Goal: Obtain resource: Download file/media

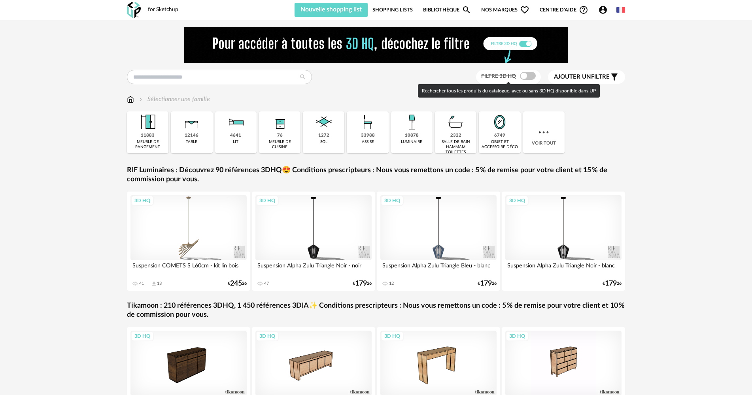
click at [526, 78] on span at bounding box center [528, 76] width 16 height 8
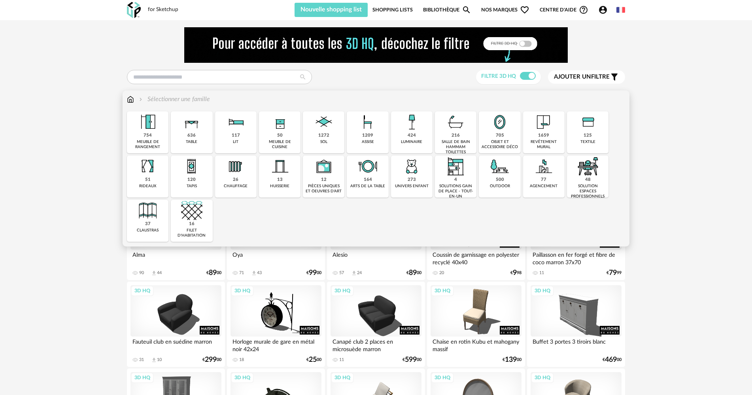
click at [329, 125] on img at bounding box center [323, 121] width 21 height 21
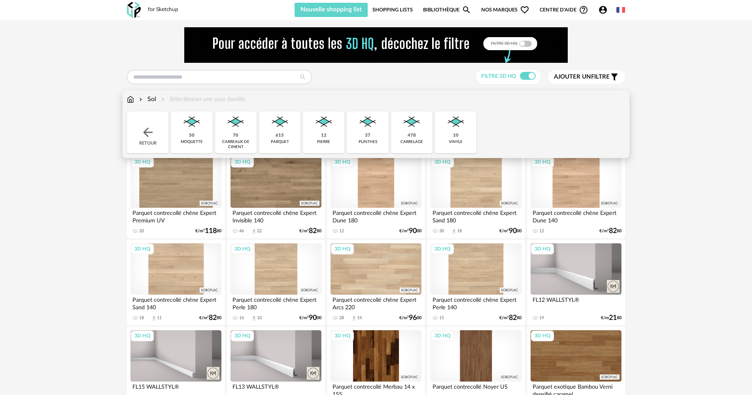
click at [399, 133] on div "478 carrelage" at bounding box center [411, 132] width 41 height 42
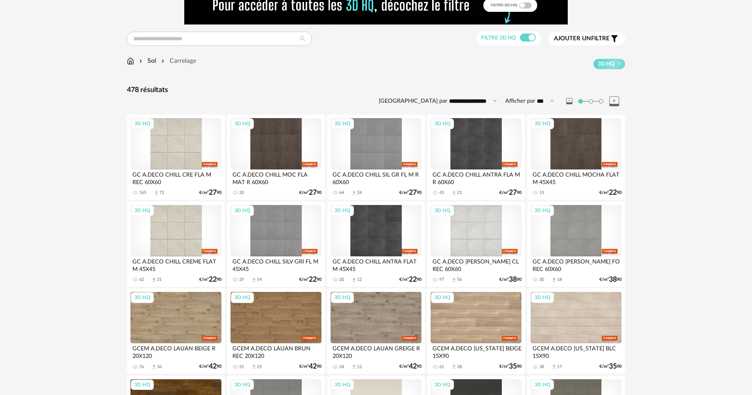
scroll to position [40, 0]
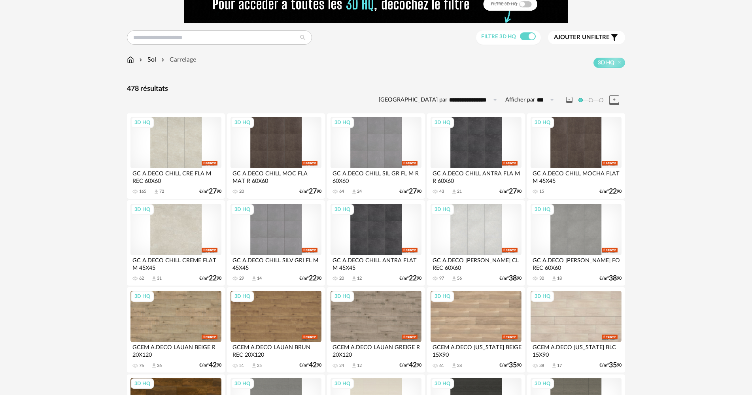
click at [170, 217] on div "3D HQ" at bounding box center [175, 229] width 91 height 51
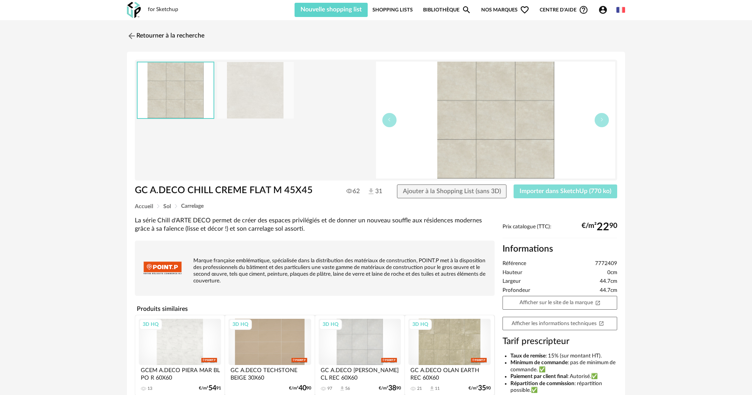
click at [531, 196] on button "Importer dans SketchUp (770 ko)" at bounding box center [565, 192] width 104 height 14
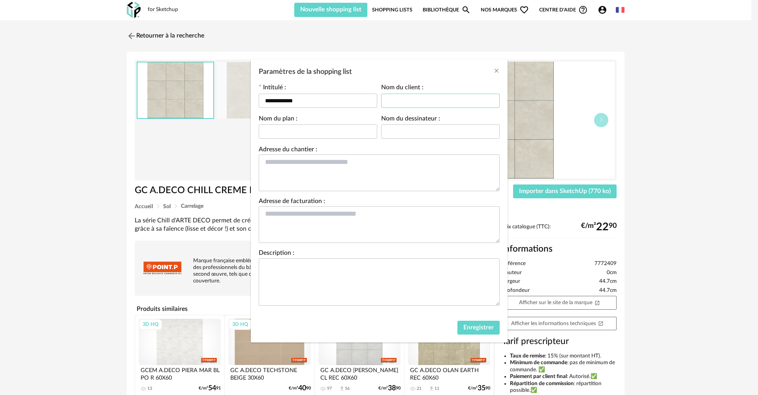
click at [406, 97] on input "Paramètres de la shopping list" at bounding box center [440, 101] width 119 height 14
type input "*"
click at [470, 331] on button "Enregistrer" at bounding box center [479, 328] width 42 height 14
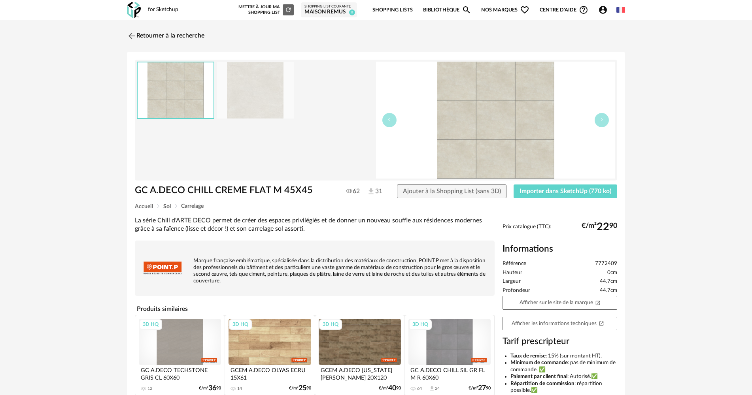
click at [133, 3] on img at bounding box center [134, 10] width 14 height 16
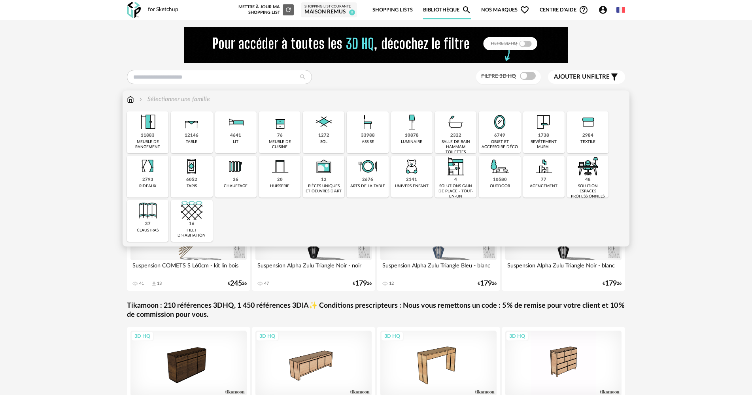
click at [310, 140] on div "1272 sol" at bounding box center [323, 132] width 41 height 42
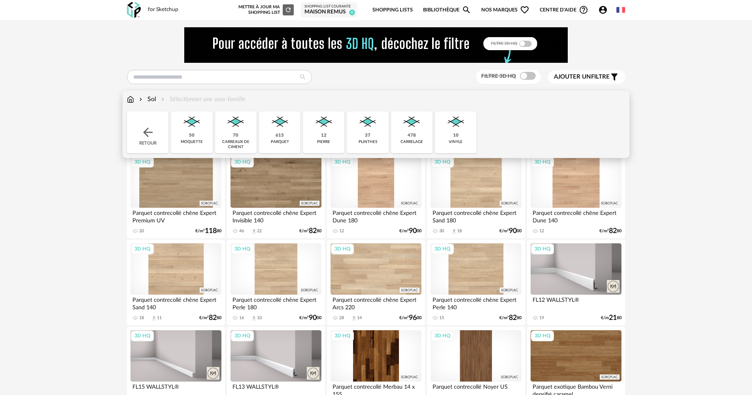
click at [282, 133] on div "615" at bounding box center [279, 136] width 8 height 6
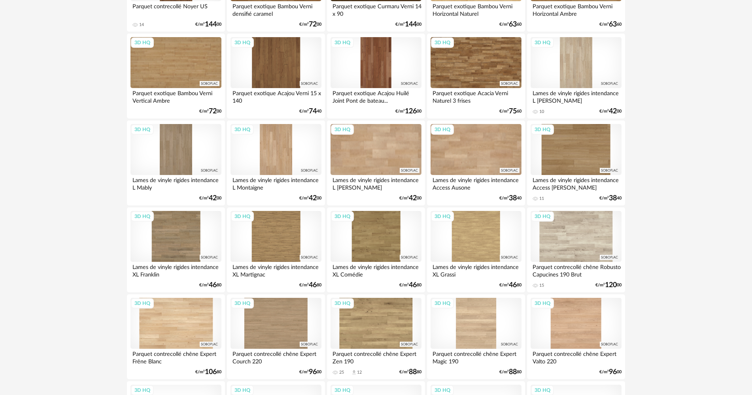
scroll to position [395, 0]
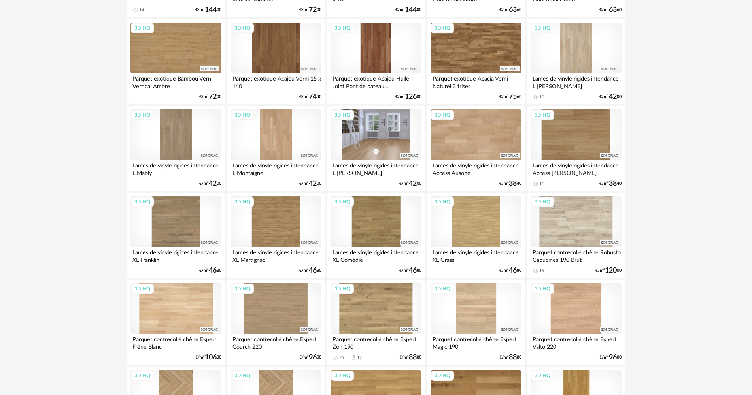
click at [354, 150] on div "3D HQ" at bounding box center [375, 134] width 91 height 51
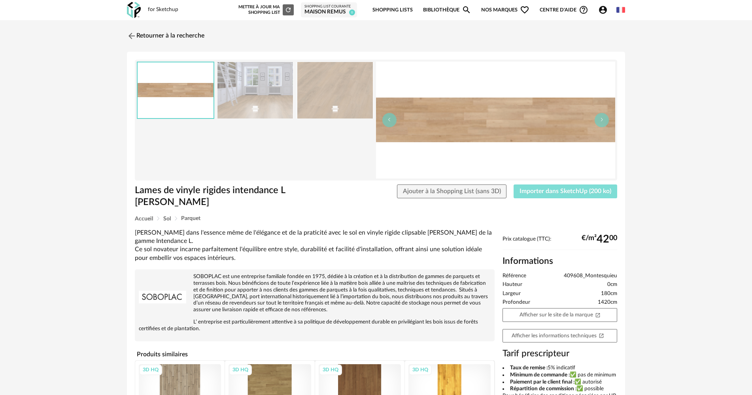
click at [520, 193] on span "Importer dans SketchUp (200 ko)" at bounding box center [565, 191] width 92 height 6
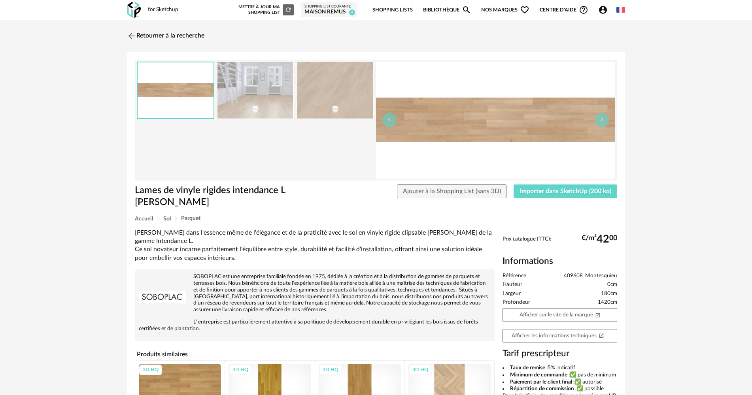
drag, startPoint x: 141, startPoint y: 43, endPoint x: 130, endPoint y: 57, distance: 18.3
click at [141, 43] on link "Retourner à la recherche" at bounding box center [165, 35] width 77 height 17
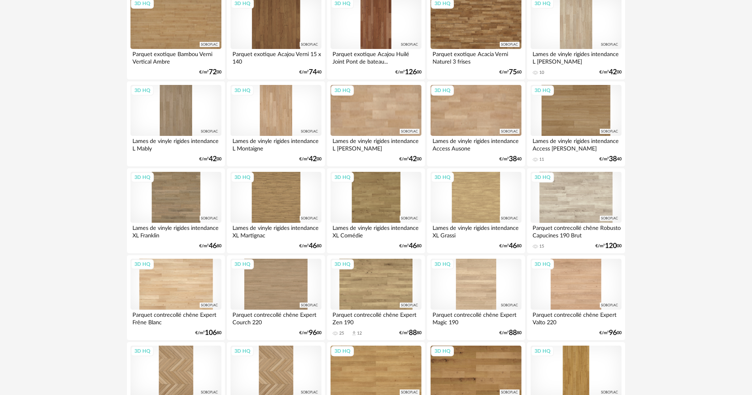
scroll to position [314, 0]
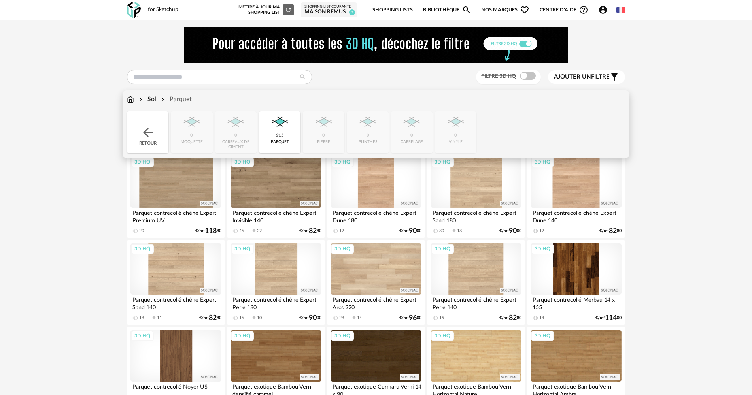
click at [277, 131] on div "615 parquet" at bounding box center [279, 132] width 41 height 42
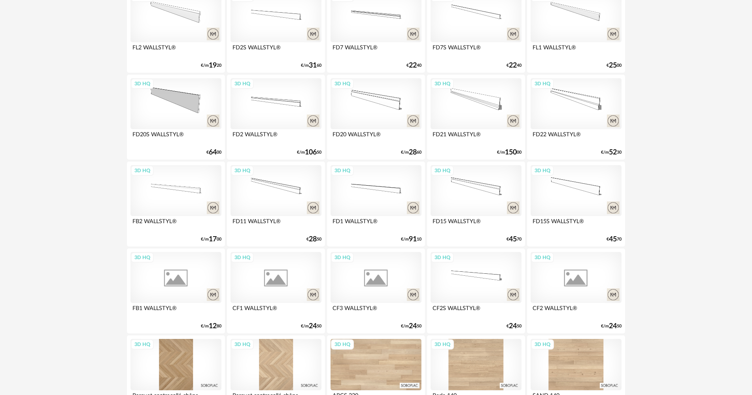
scroll to position [1549, 0]
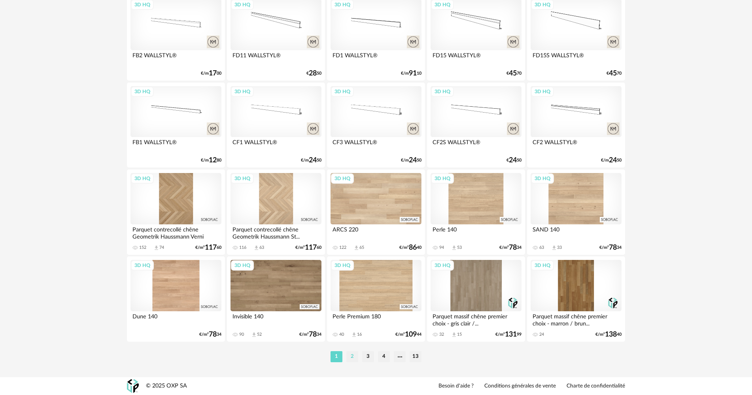
click at [354, 359] on li "2" at bounding box center [352, 356] width 12 height 11
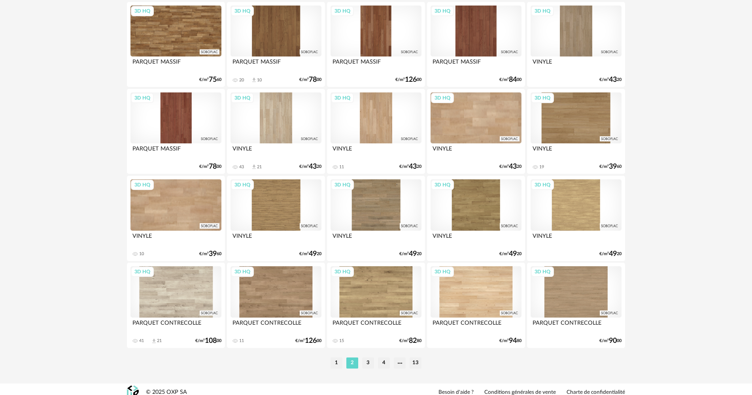
scroll to position [1549, 0]
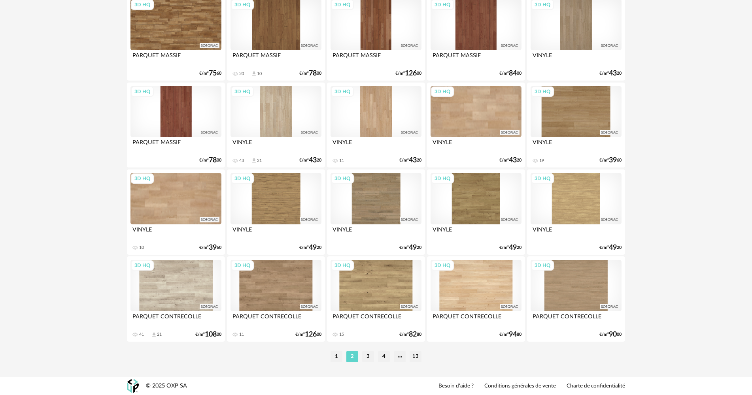
click at [366, 354] on li "3" at bounding box center [368, 356] width 12 height 11
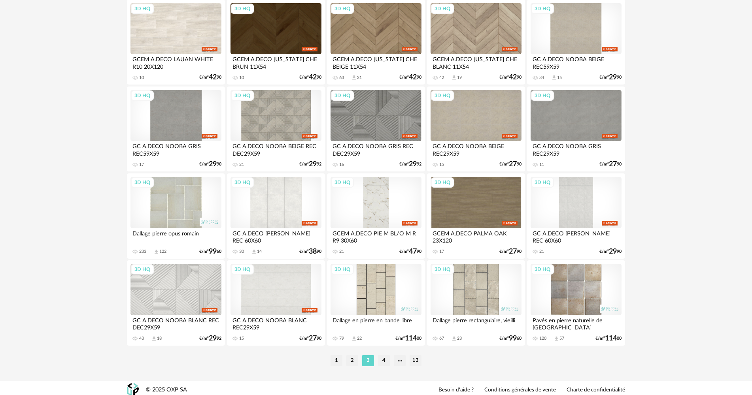
scroll to position [1549, 0]
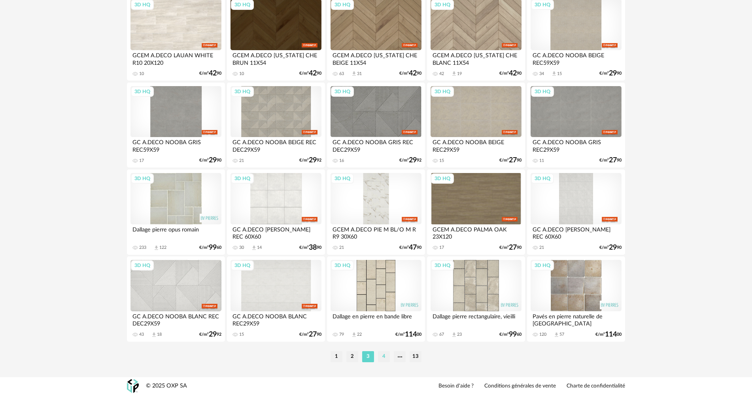
click at [379, 360] on li "4" at bounding box center [384, 356] width 12 height 11
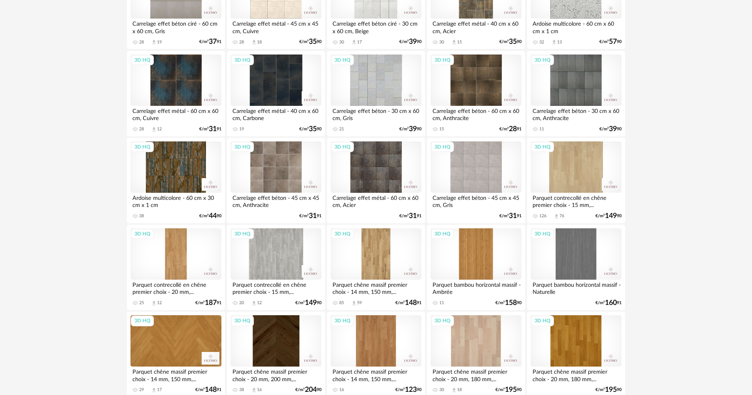
scroll to position [711, 0]
click at [175, 100] on div "3D HQ" at bounding box center [175, 79] width 91 height 51
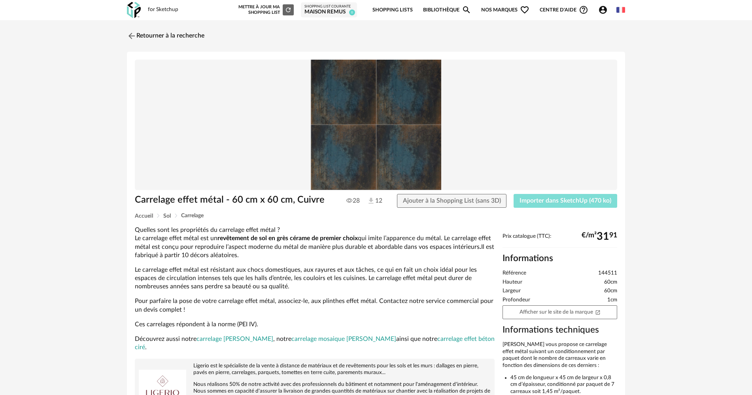
click at [538, 200] on span "Importer dans SketchUp (470 ko)" at bounding box center [565, 201] width 92 height 6
click at [138, 38] on link "Retourner à la recherche" at bounding box center [163, 35] width 77 height 17
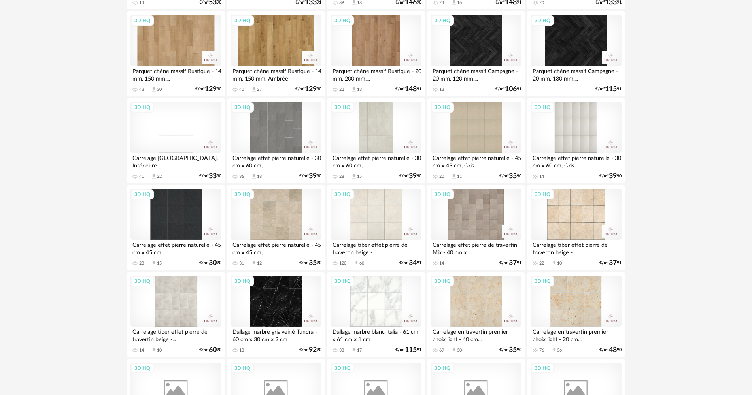
scroll to position [1365, 0]
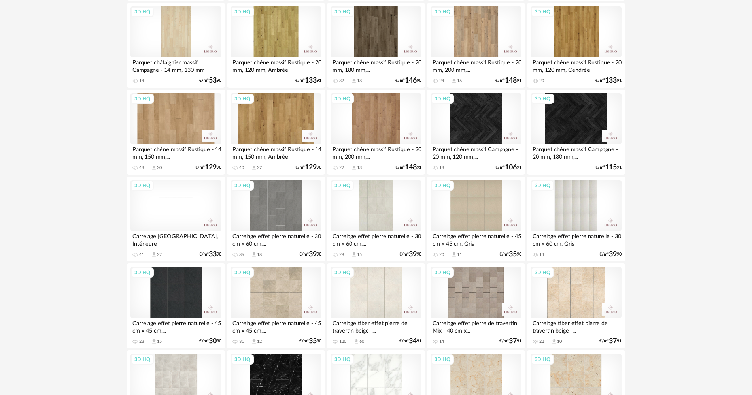
drag, startPoint x: 75, startPoint y: 123, endPoint x: 77, endPoint y: 91, distance: 32.5
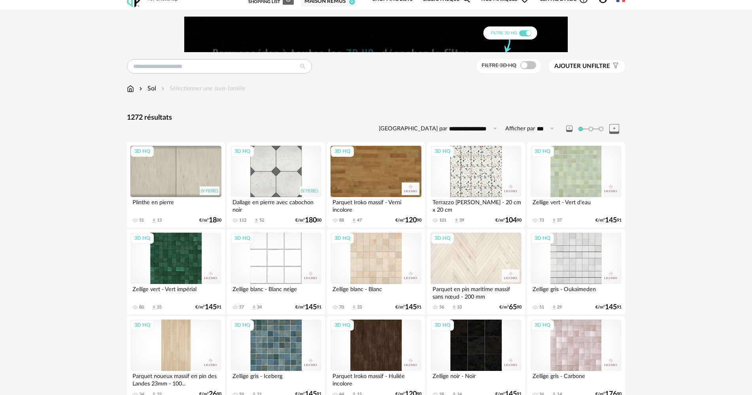
scroll to position [0, 0]
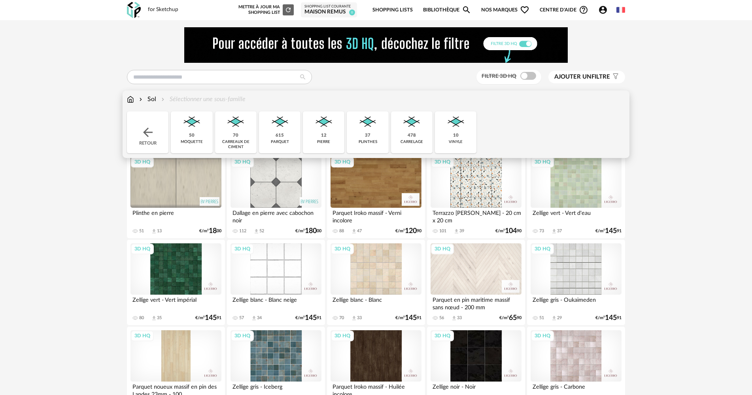
click at [415, 127] on img at bounding box center [411, 121] width 21 height 21
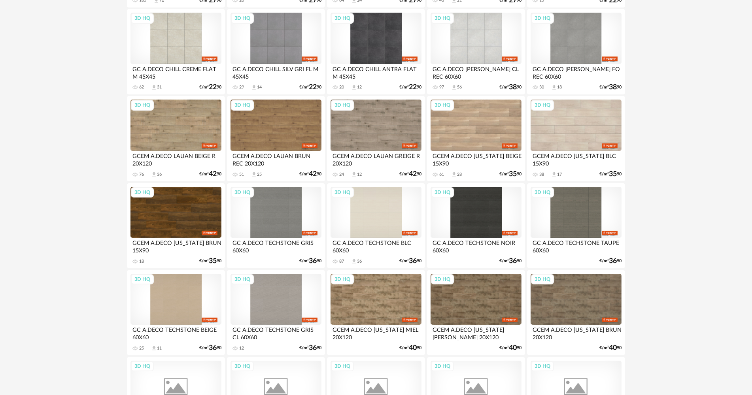
scroll to position [237, 0]
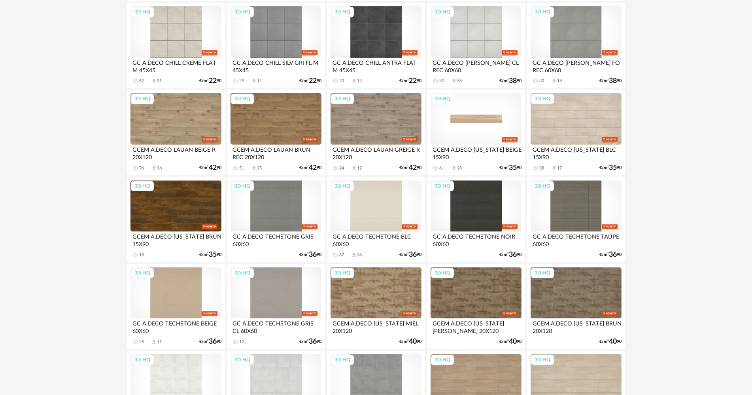
click at [464, 137] on div "3D HQ" at bounding box center [475, 118] width 91 height 51
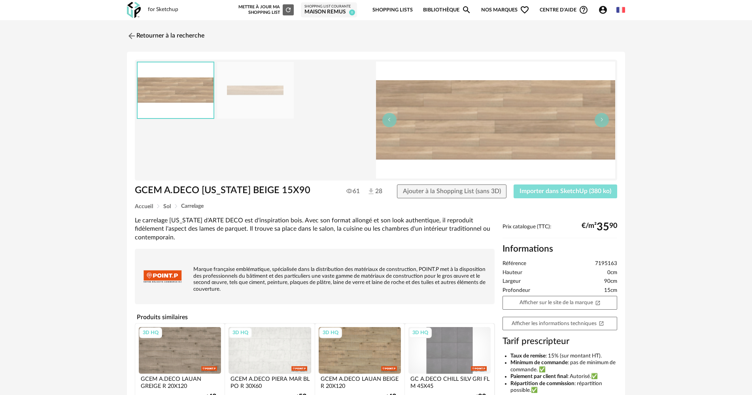
click at [534, 189] on span "Importer dans SketchUp (380 ko)" at bounding box center [565, 191] width 92 height 6
